Goal: Task Accomplishment & Management: Manage account settings

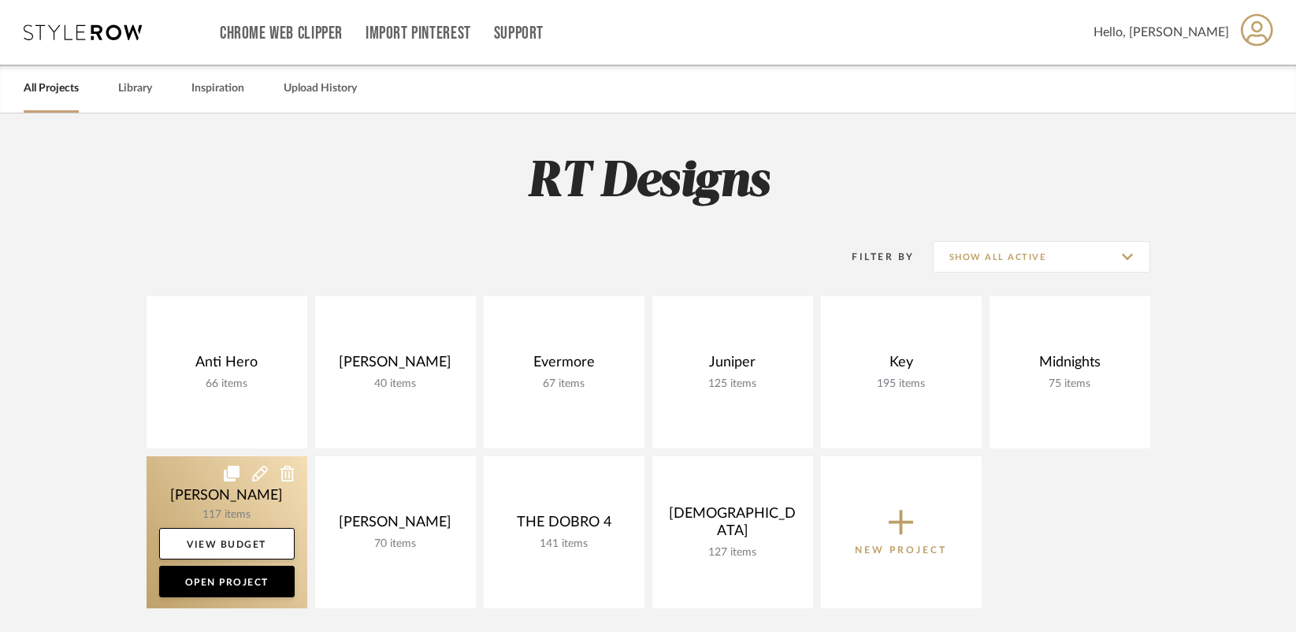
click at [251, 485] on link at bounding box center [227, 532] width 161 height 152
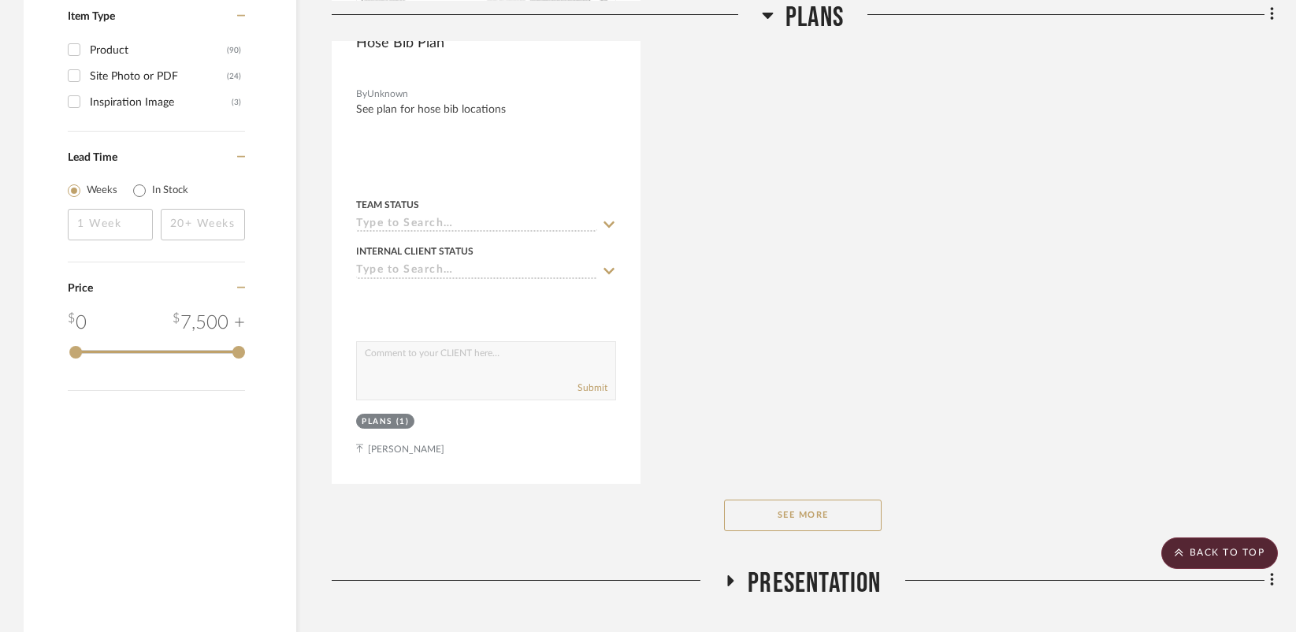
scroll to position [2078, 0]
click at [805, 497] on button "See More" at bounding box center [803, 513] width 158 height 32
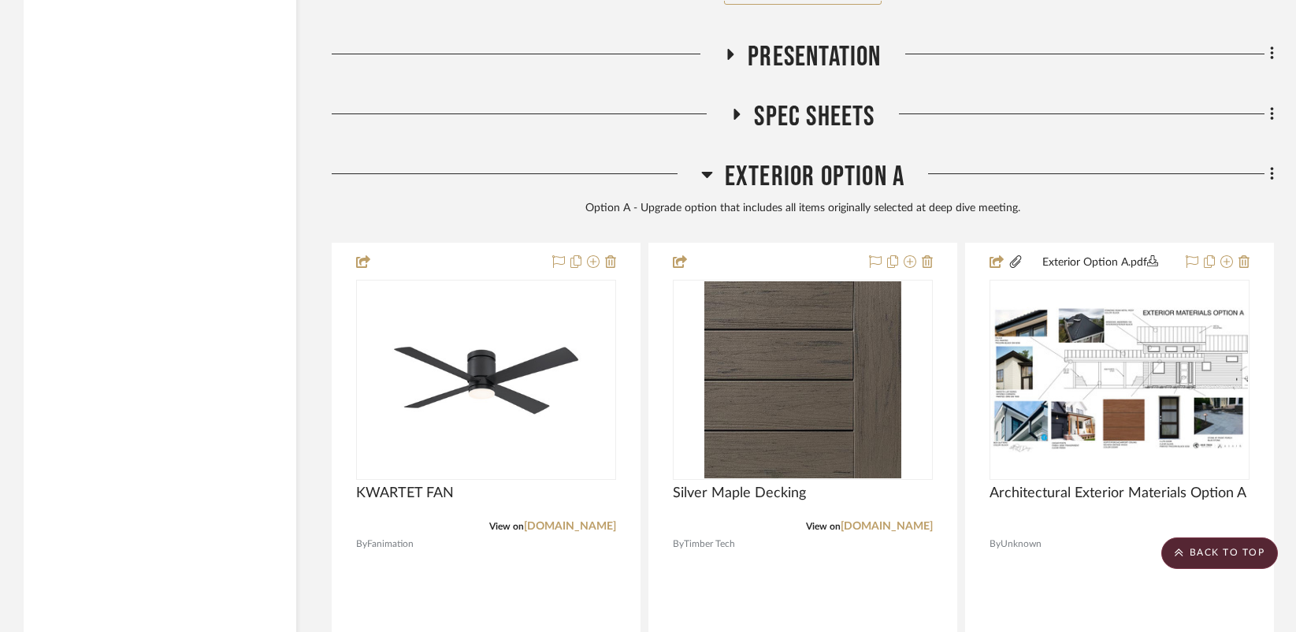
scroll to position [2613, 0]
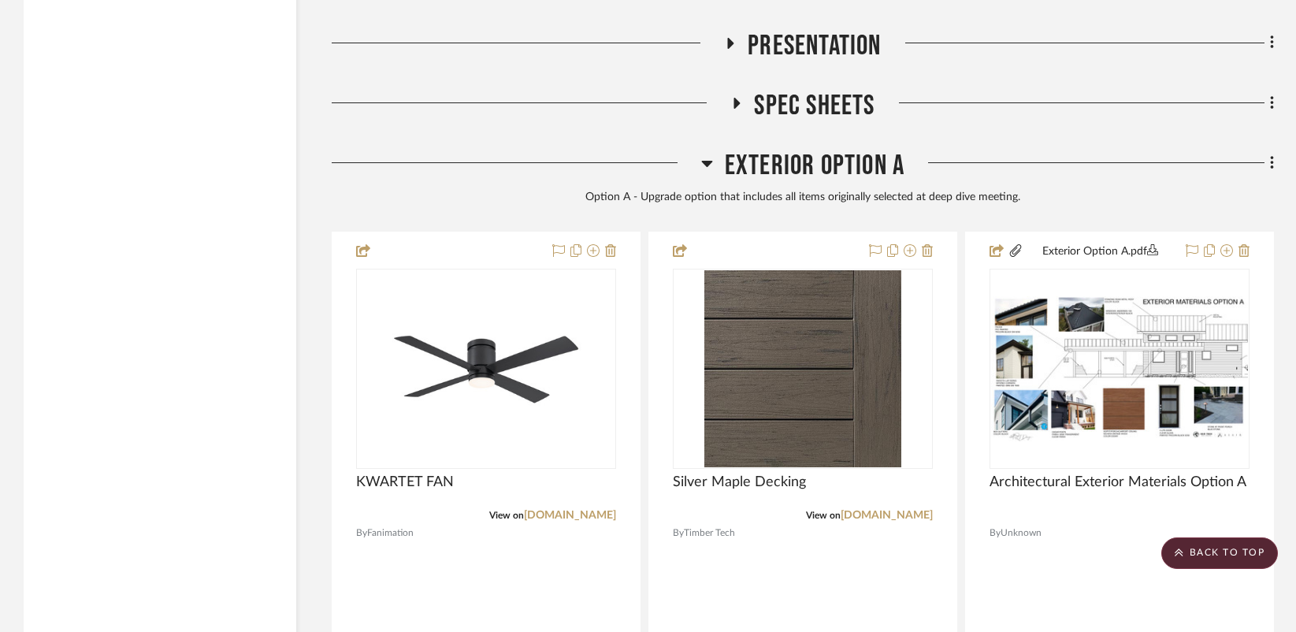
click at [741, 97] on icon at bounding box center [736, 103] width 19 height 12
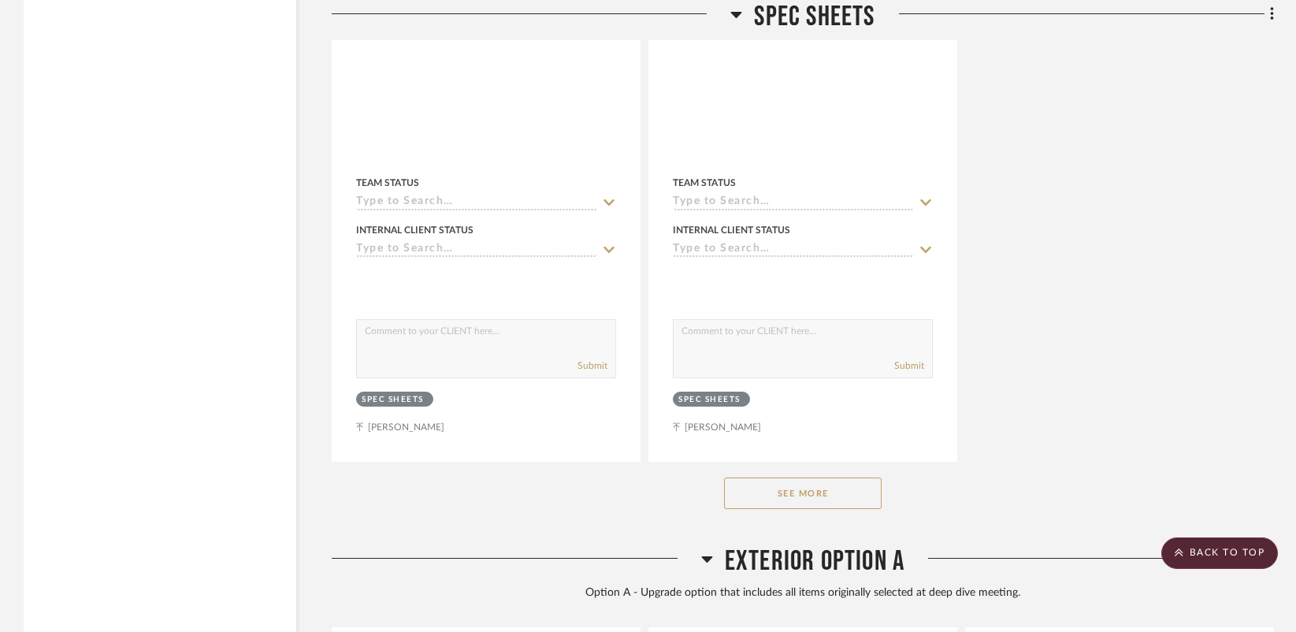
scroll to position [4527, 0]
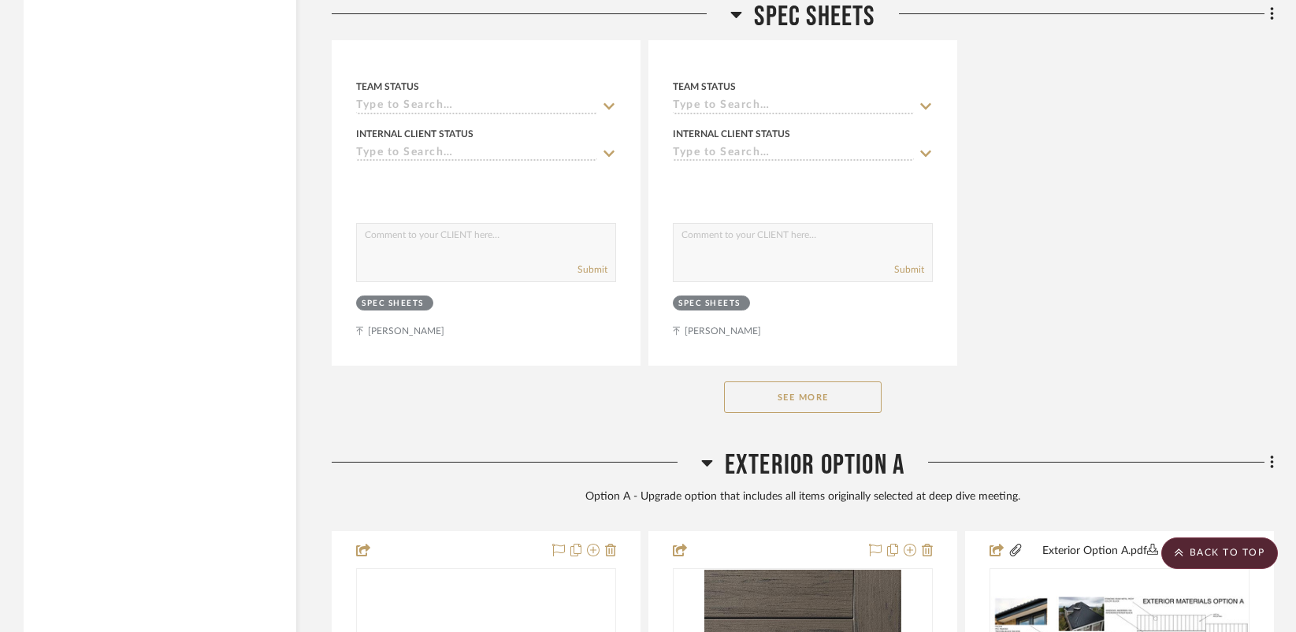
click at [783, 381] on button "See More" at bounding box center [803, 397] width 158 height 32
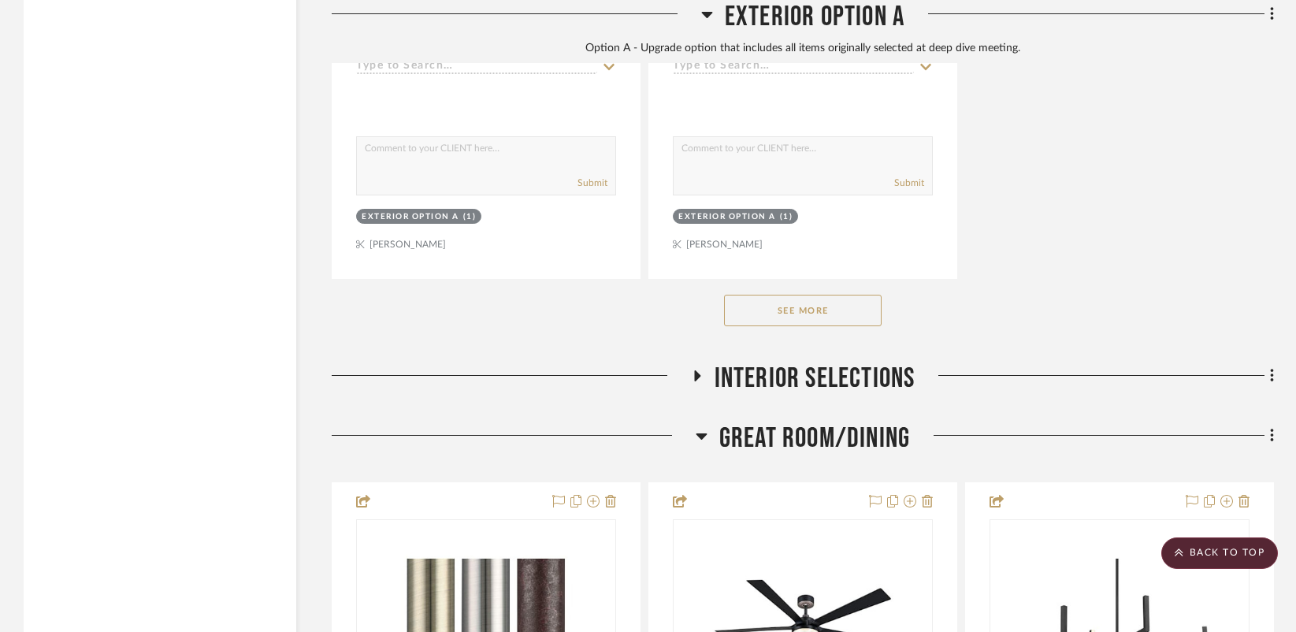
scroll to position [6872, 0]
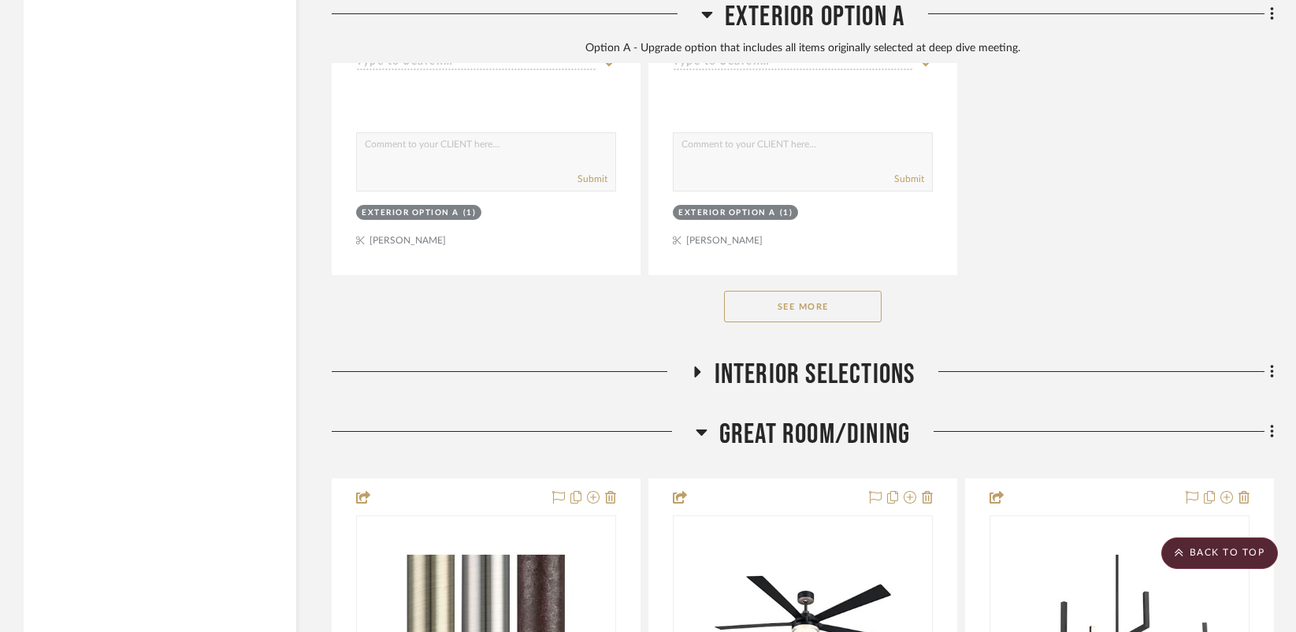
click at [703, 366] on icon at bounding box center [696, 372] width 19 height 12
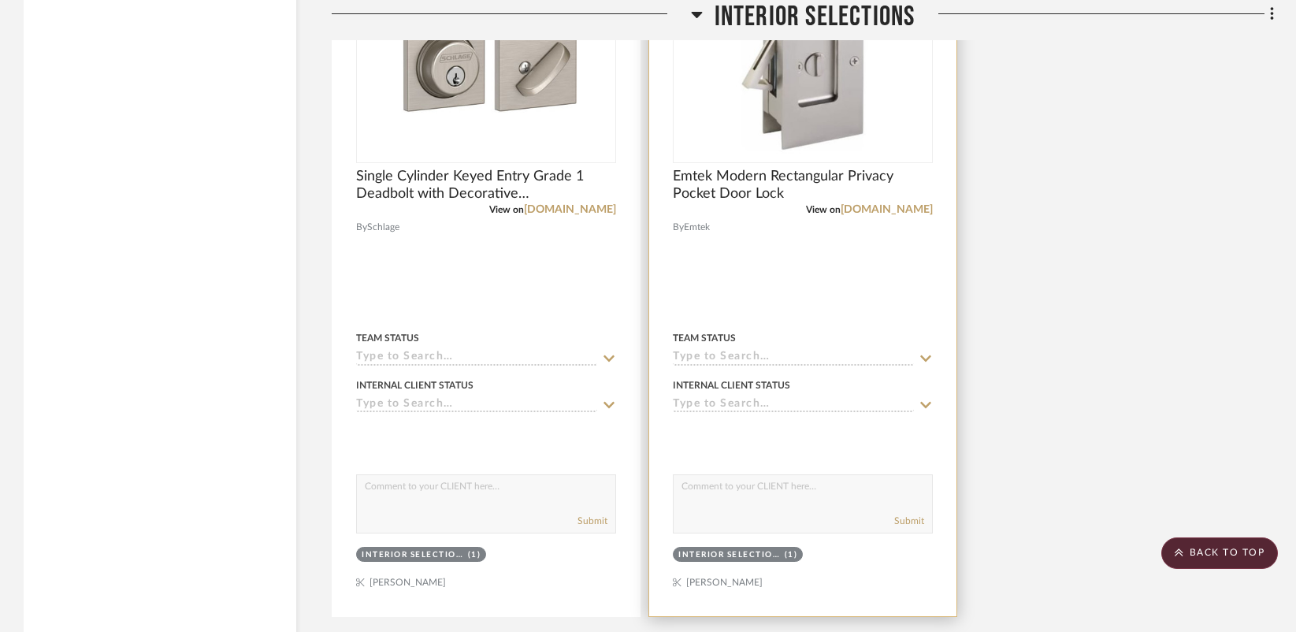
scroll to position [8769, 0]
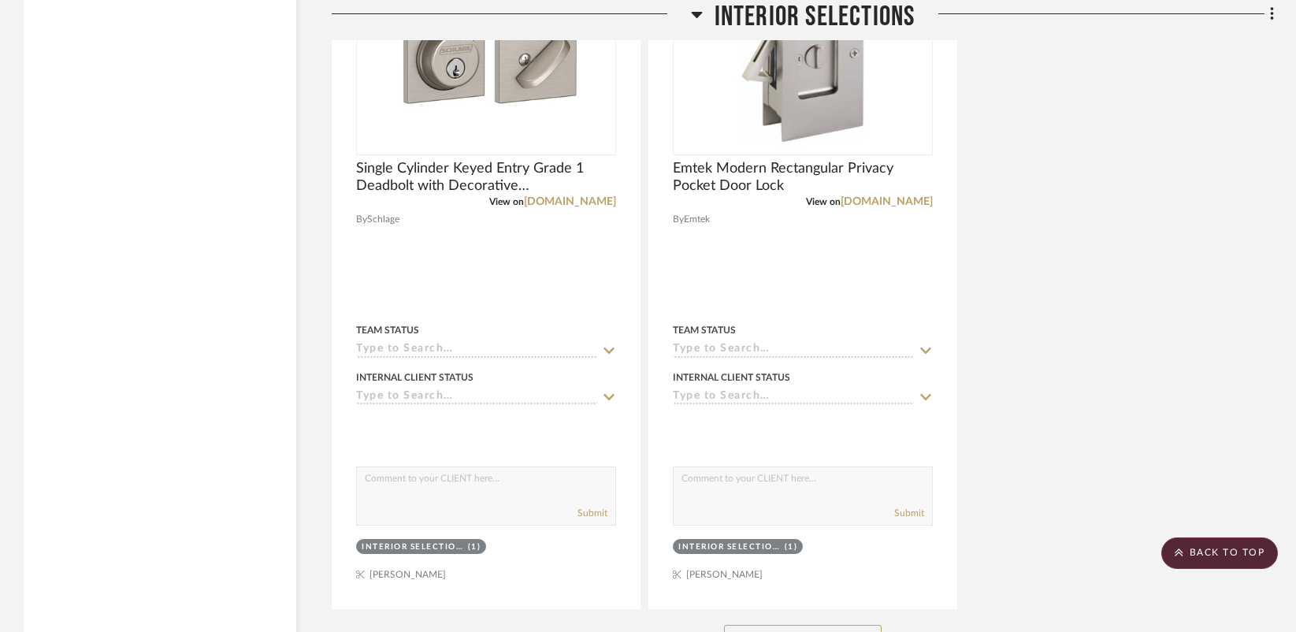
click at [804, 625] on button "See More" at bounding box center [803, 641] width 158 height 32
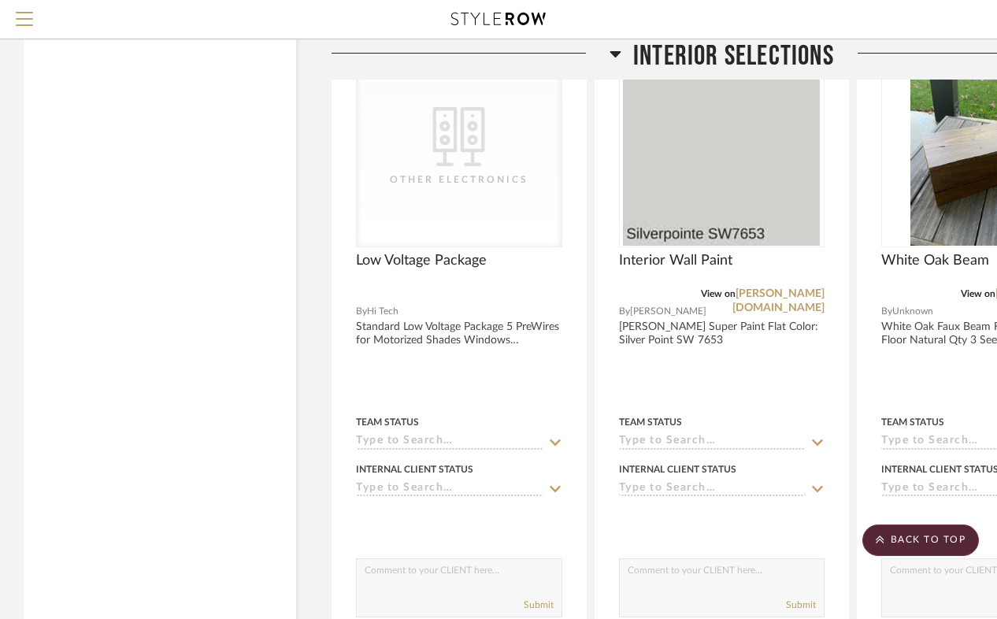
scroll to position [10056, 0]
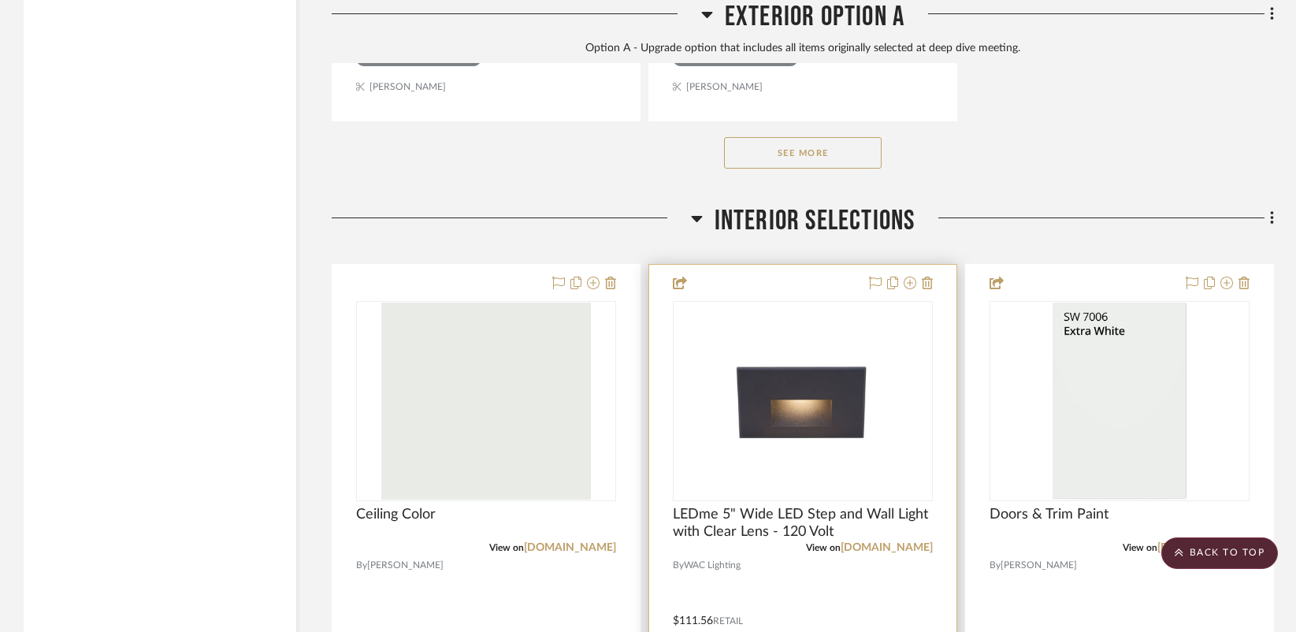
scroll to position [7042, 0]
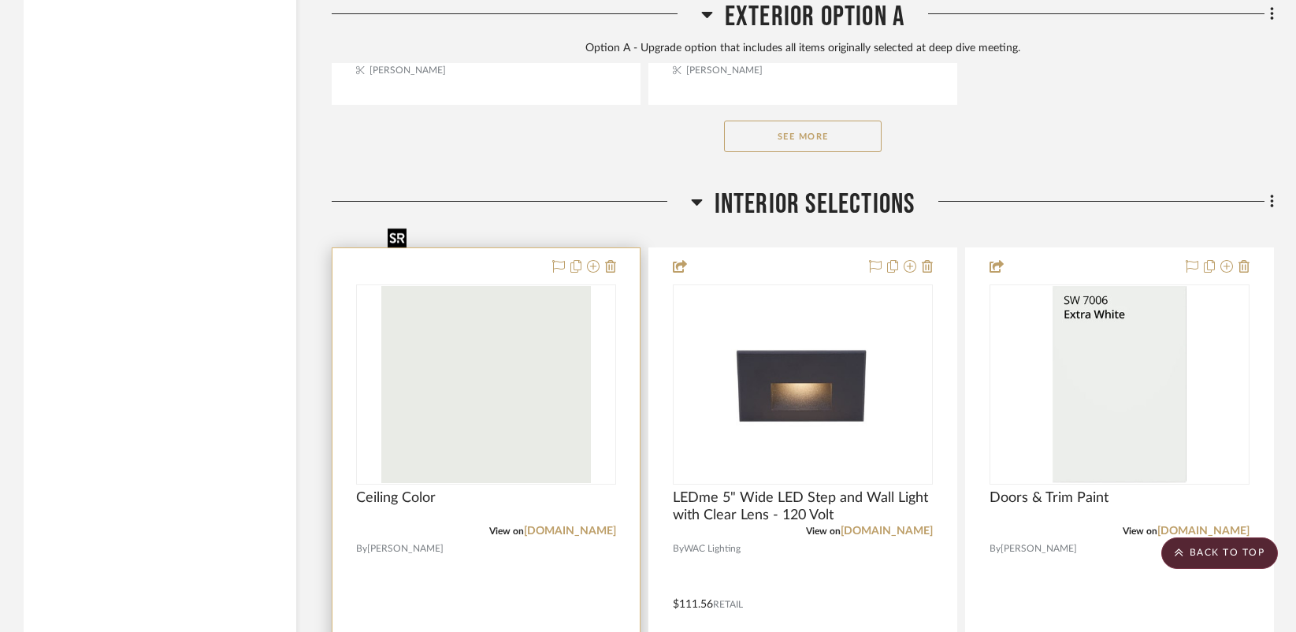
click at [0, 0] on img at bounding box center [0, 0] width 0 height 0
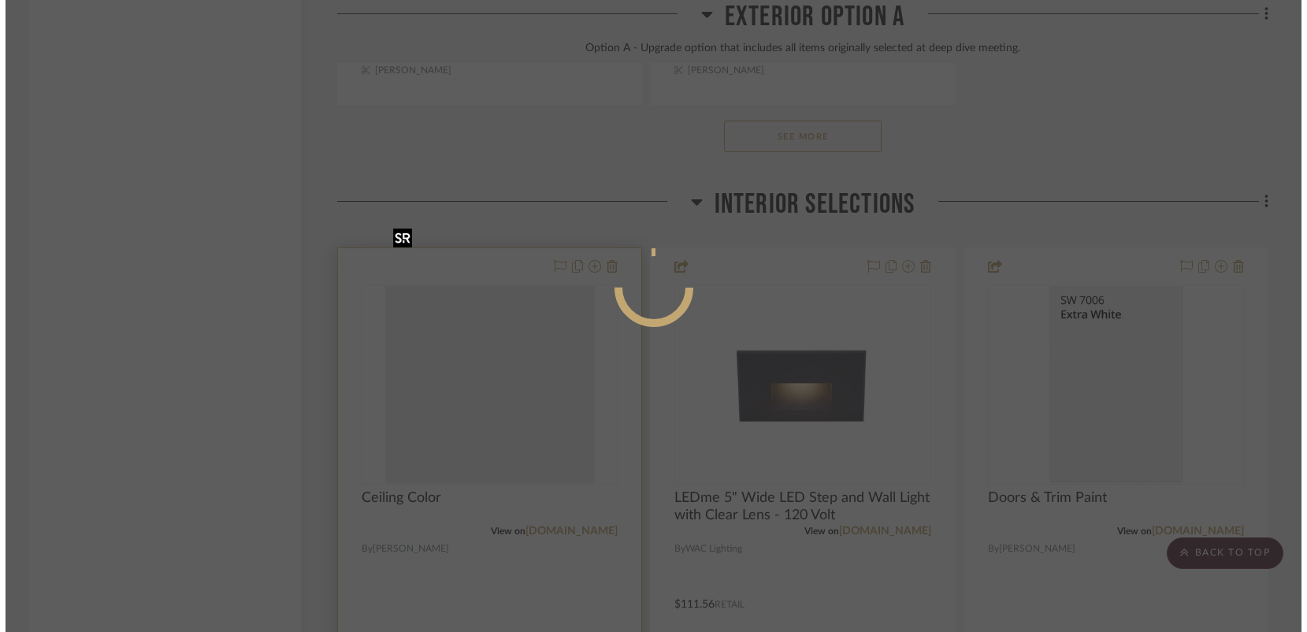
scroll to position [0, 0]
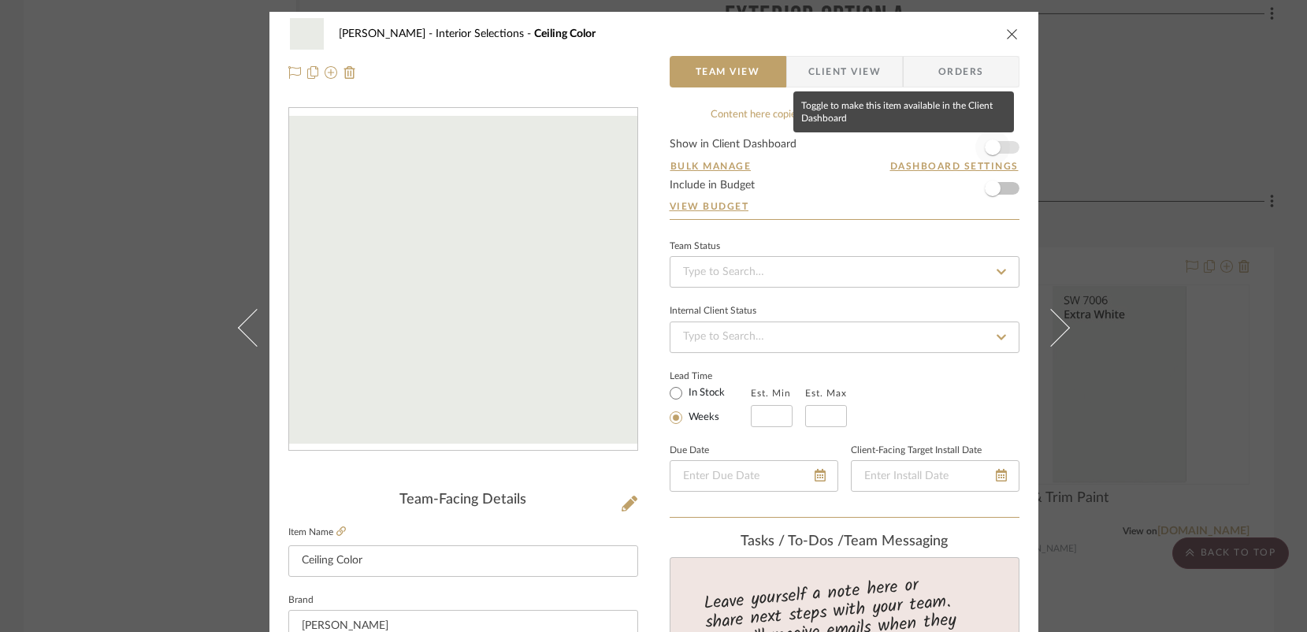
click at [1000, 147] on span "button" at bounding box center [992, 147] width 35 height 35
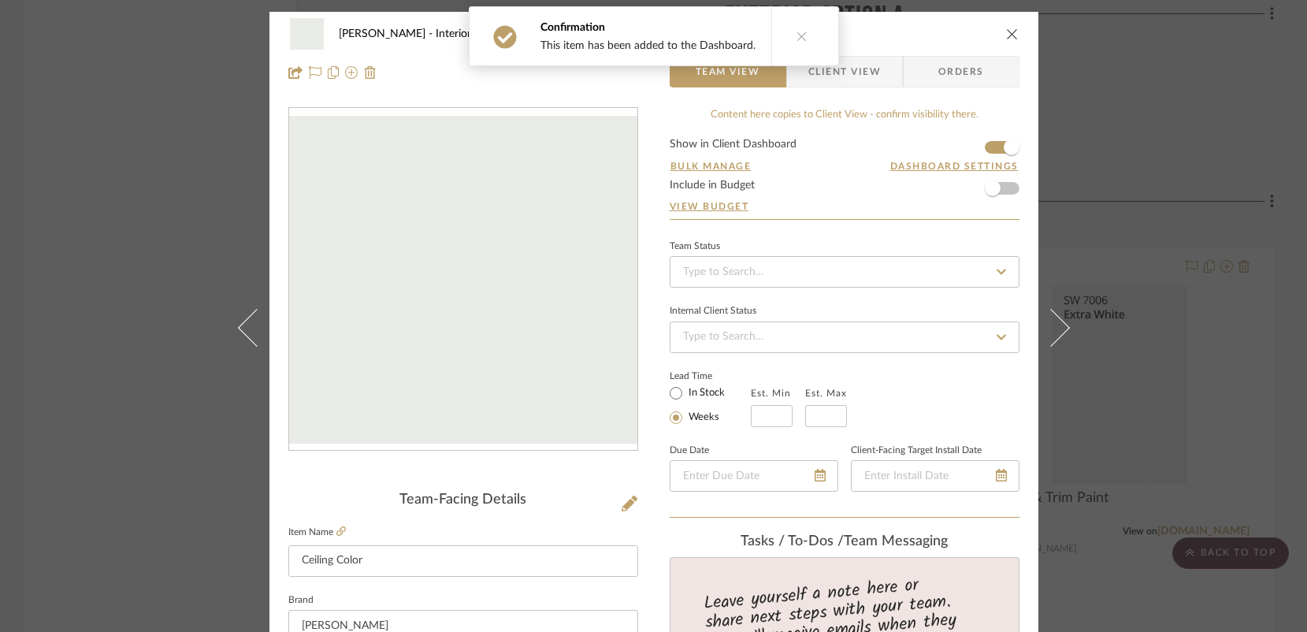
click at [178, 265] on div "Rosen Interior Selections Ceiling Color Team View Client View Orders Team-Facin…" at bounding box center [653, 316] width 1307 height 632
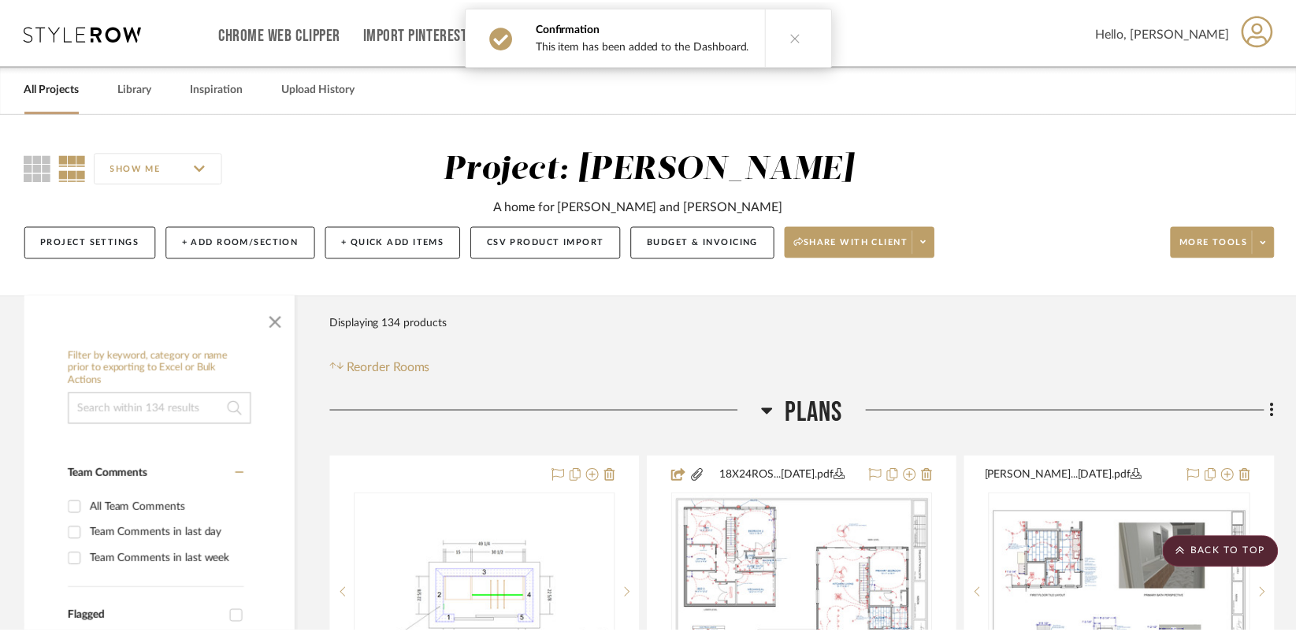
scroll to position [7042, 0]
